Goal: Use online tool/utility: Utilize a website feature to perform a specific function

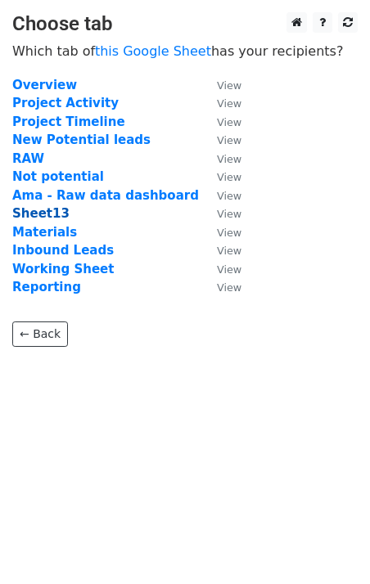
click at [47, 212] on strong "Sheet13" at bounding box center [40, 213] width 57 height 15
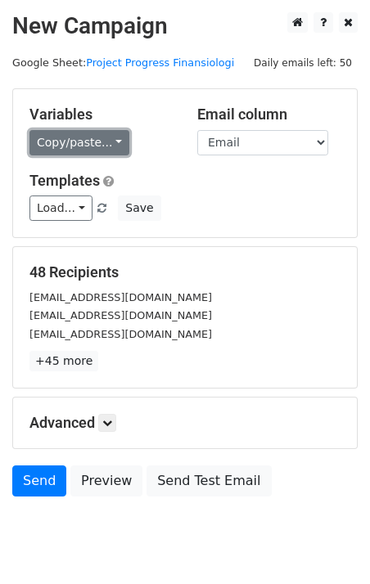
click at [111, 147] on link "Copy/paste..." at bounding box center [79, 142] width 100 height 25
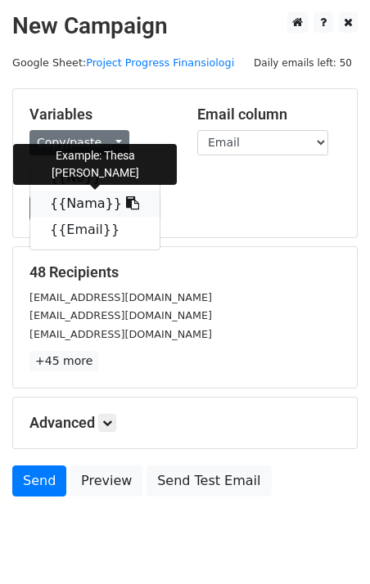
click at [126, 206] on icon at bounding box center [132, 202] width 13 height 13
